Goal: Check status

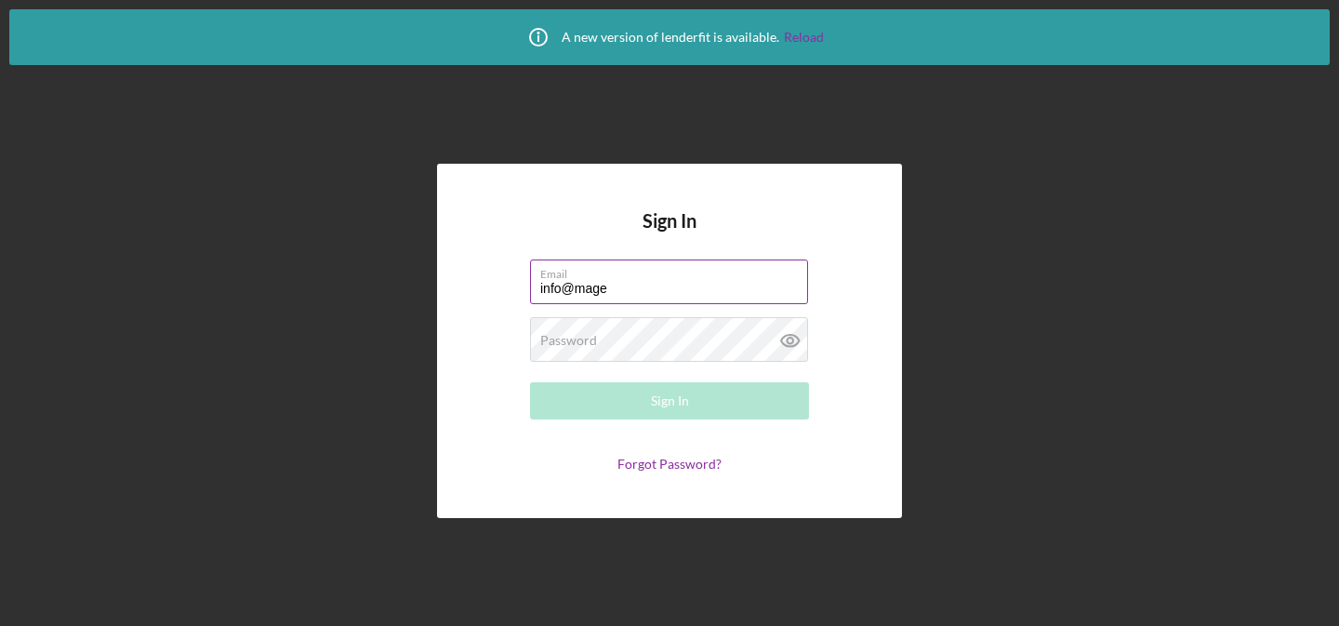
type input "[EMAIL_ADDRESS][DOMAIN_NAME]"
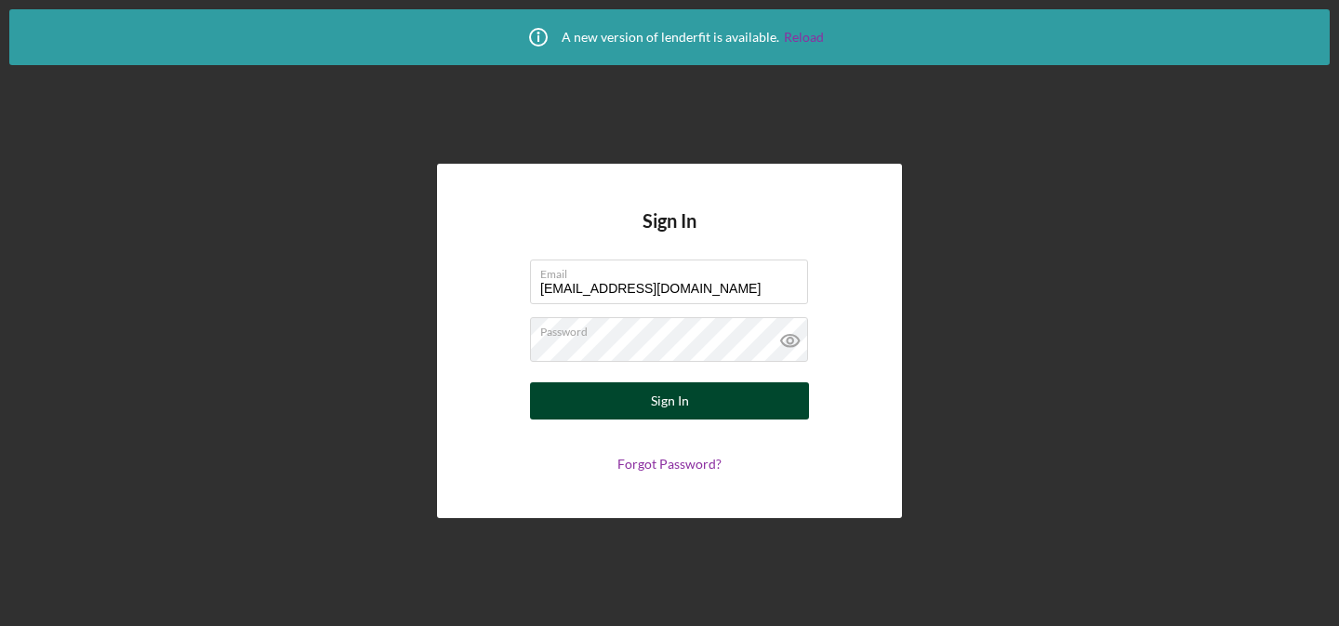
click at [631, 400] on button "Sign In" at bounding box center [669, 400] width 279 height 37
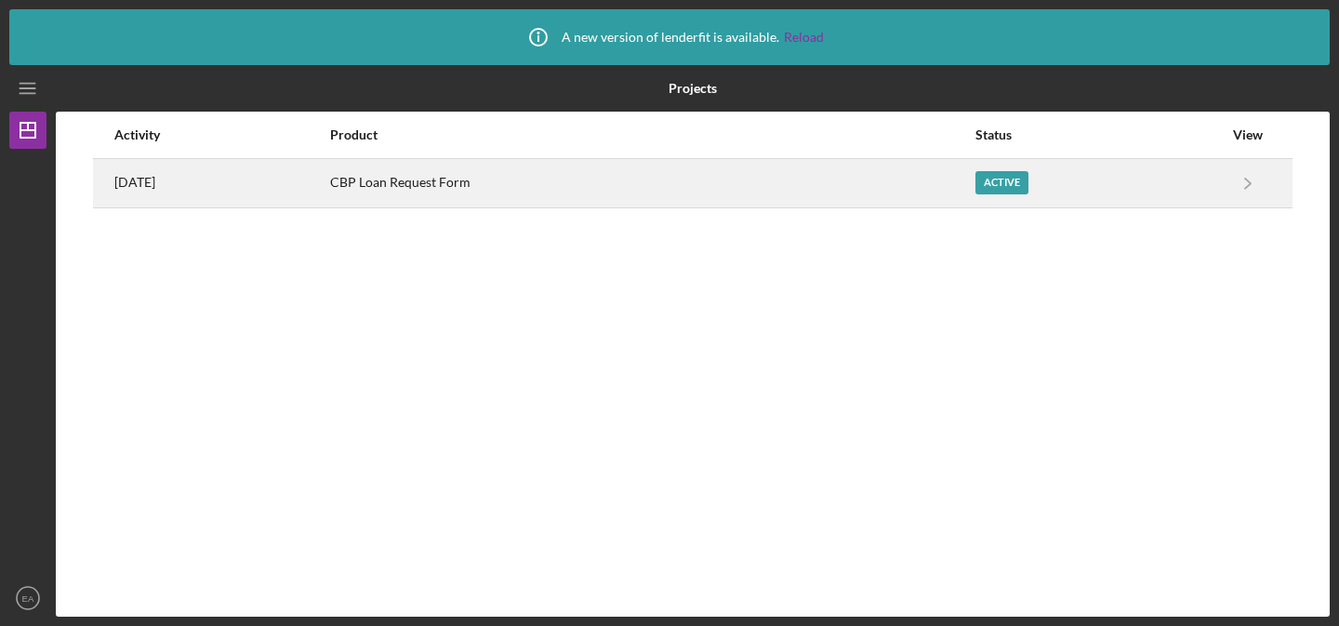
click at [1013, 186] on div "Active" at bounding box center [1001, 182] width 53 height 23
